Goal: Navigation & Orientation: Find specific page/section

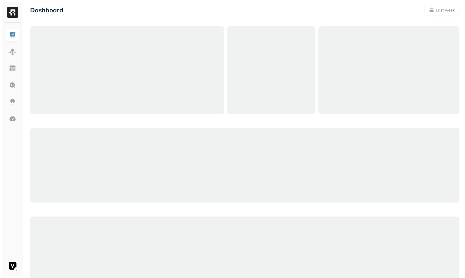
click at [11, 258] on ul at bounding box center [13, 150] width 14 height 244
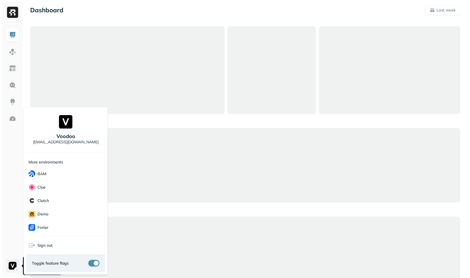
click at [10, 262] on html "Dashboard Last week Query Performance SEP [DATE] Queries 33,382 P90 Duration 3m…" at bounding box center [235, 279] width 470 height 558
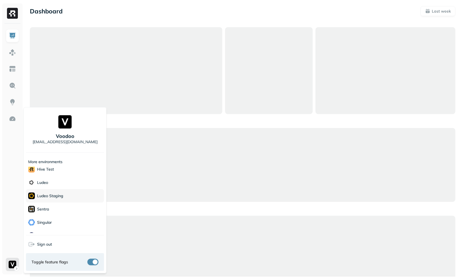
scroll to position [56, 0]
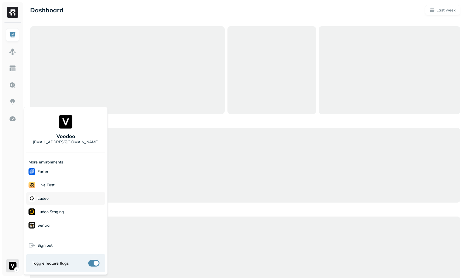
click at [52, 196] on div "Ludeo" at bounding box center [65, 198] width 79 height 13
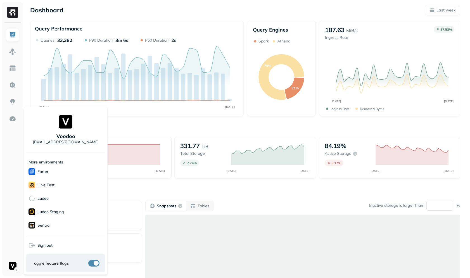
click at [178, 180] on html "Dashboard Last week Query Performance SEP [DATE] Queries 33,382 P90 Duration 3m…" at bounding box center [235, 155] width 470 height 311
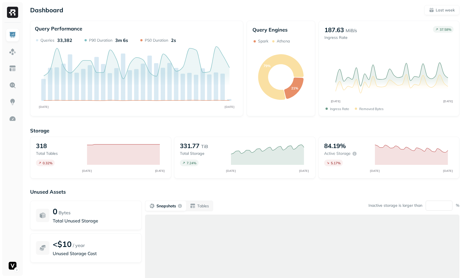
scroll to position [33, 0]
